Goal: Communication & Community: Answer question/provide support

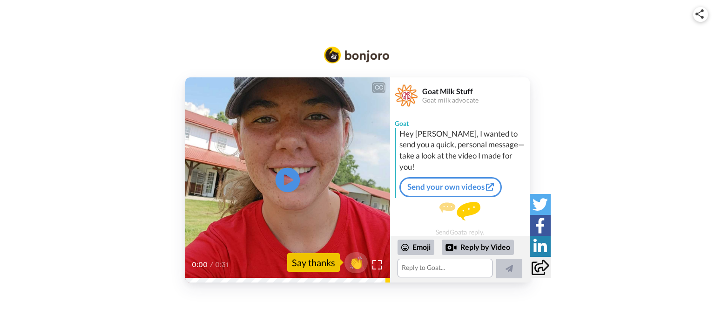
click at [293, 176] on icon at bounding box center [288, 179] width 25 height 25
click at [450, 269] on textarea at bounding box center [445, 267] width 95 height 19
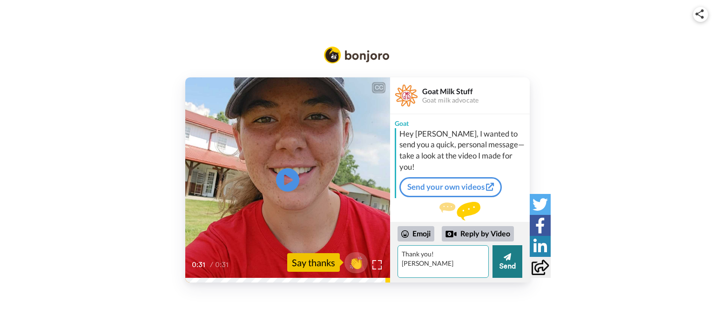
type textarea "Thank you! [PERSON_NAME]"
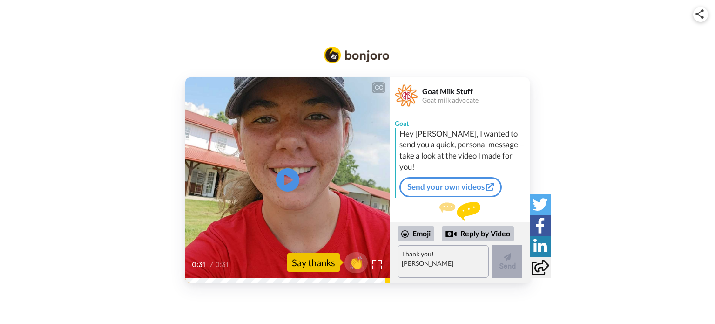
scroll to position [25, 0]
